Goal: Task Accomplishment & Management: Manage account settings

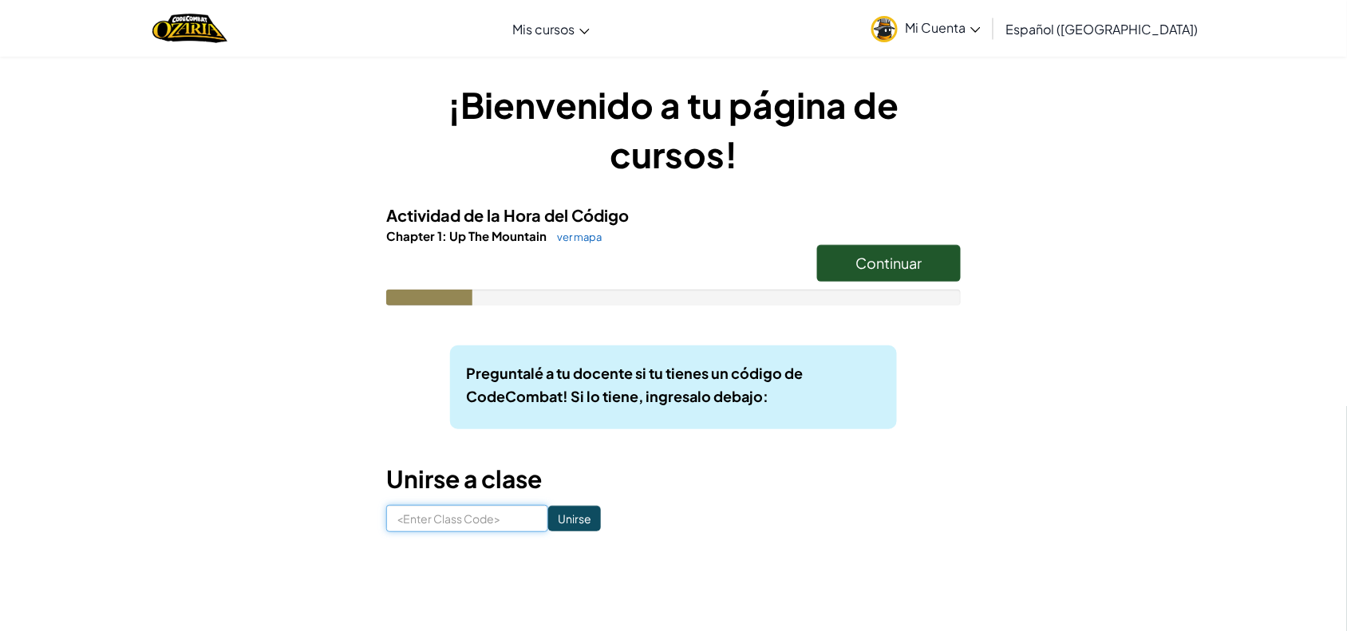
click at [497, 523] on input at bounding box center [467, 518] width 162 height 27
type input "SouthYesHelp"
click at [552, 520] on input "Unirse" at bounding box center [574, 519] width 53 height 26
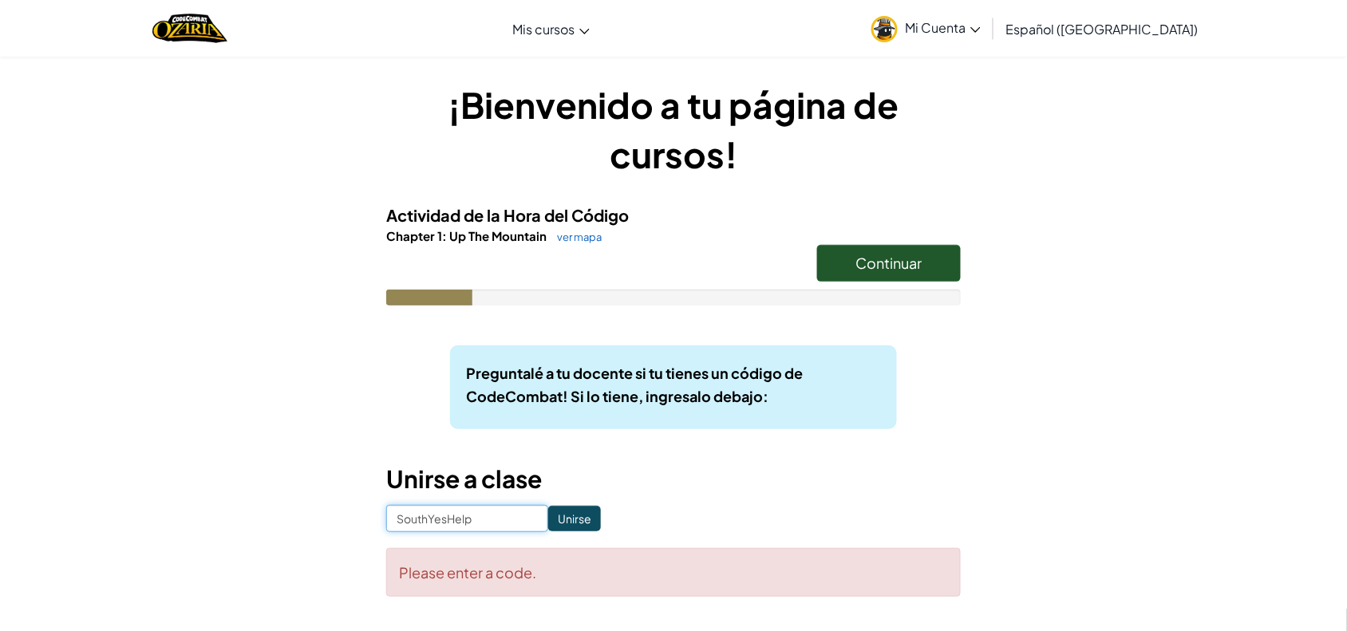
click at [500, 513] on input "SouthYesHelp" at bounding box center [467, 518] width 162 height 27
type input "S"
click at [496, 516] on input at bounding box center [467, 518] width 162 height 27
type input "SouYesHelp"
click at [553, 506] on input "Unirse" at bounding box center [574, 519] width 53 height 26
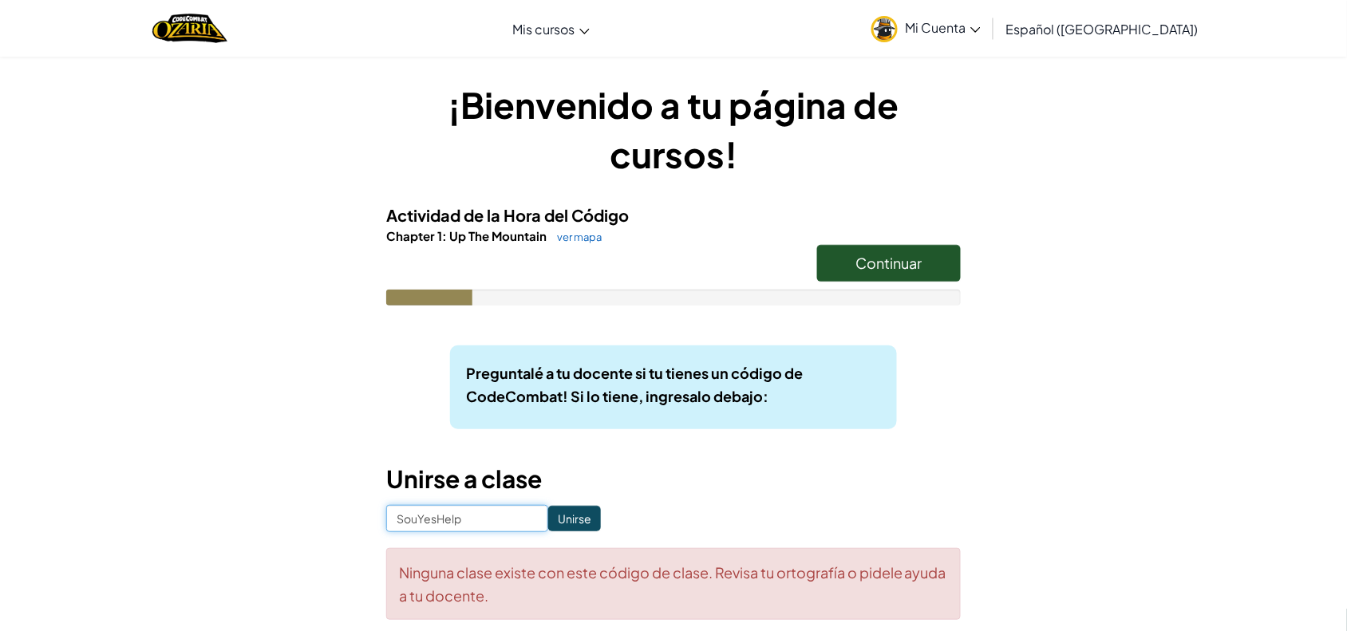
click at [517, 505] on input "SouYesHelp" at bounding box center [467, 518] width 162 height 27
click at [907, 254] on span "Continuar" at bounding box center [889, 263] width 66 height 18
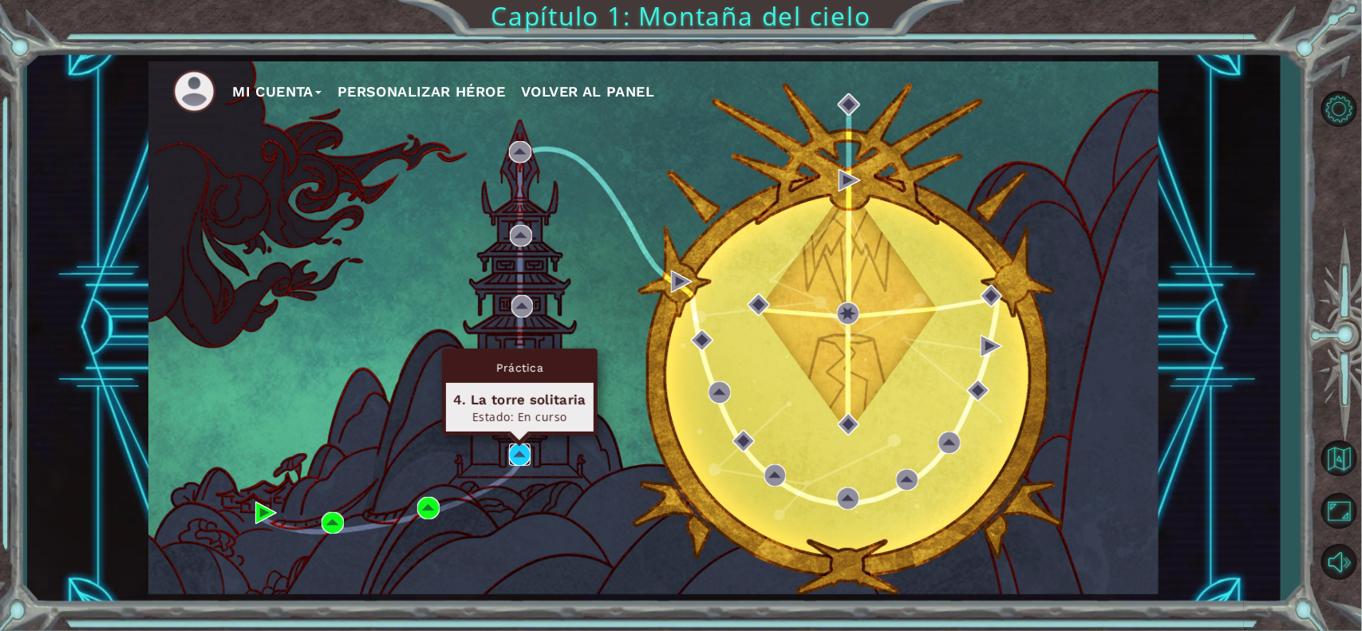
click at [520, 448] on img at bounding box center [520, 455] width 22 height 22
click at [520, 453] on img at bounding box center [520, 455] width 22 height 22
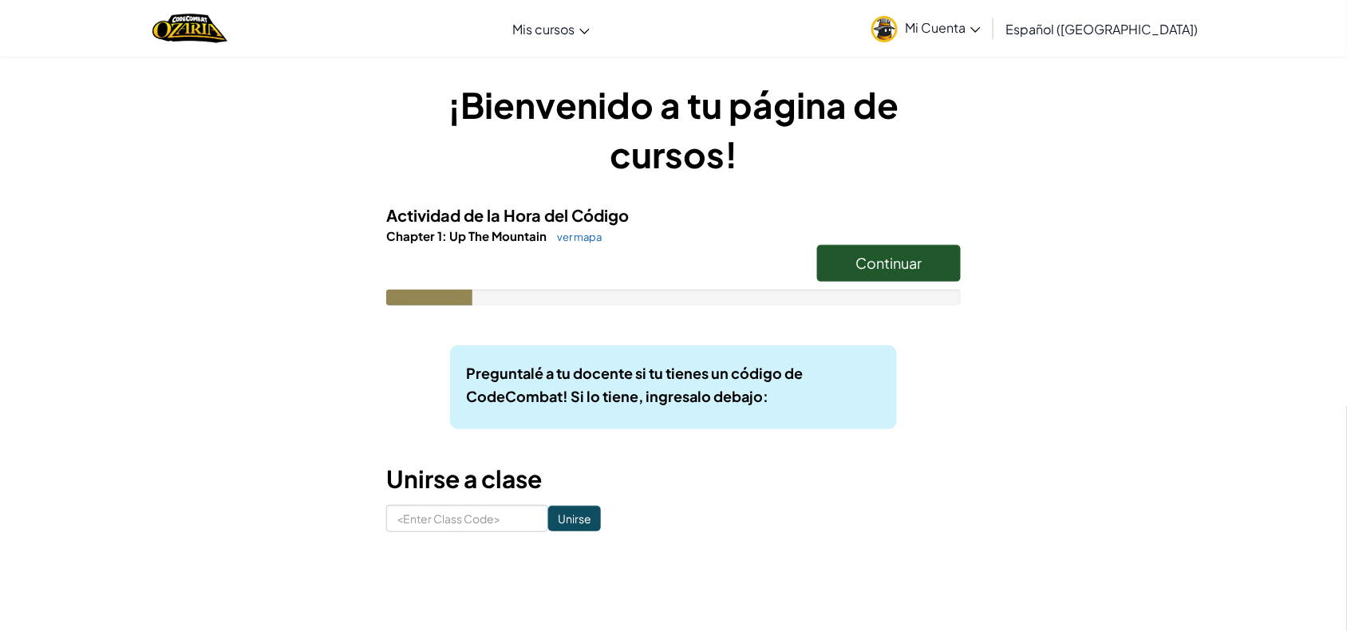
click at [989, 29] on link "Mi Cuenta" at bounding box center [925, 28] width 125 height 50
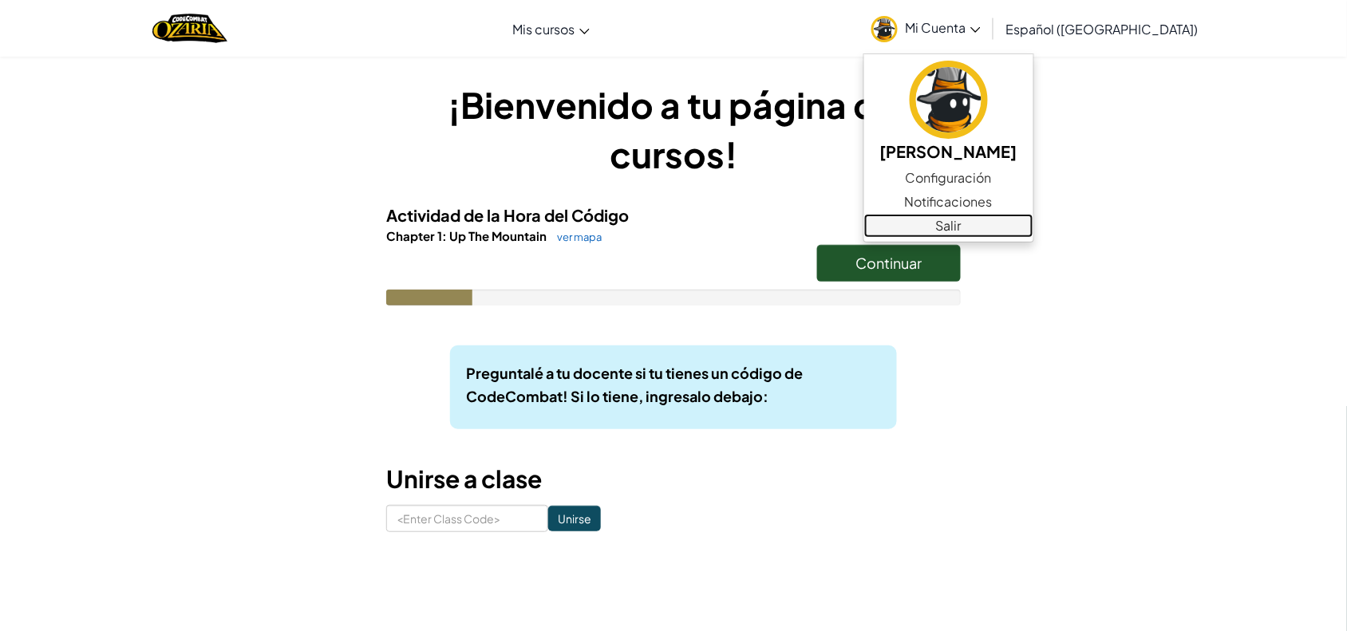
click at [987, 218] on link "Salir" at bounding box center [948, 226] width 169 height 24
